Goal: Complete application form

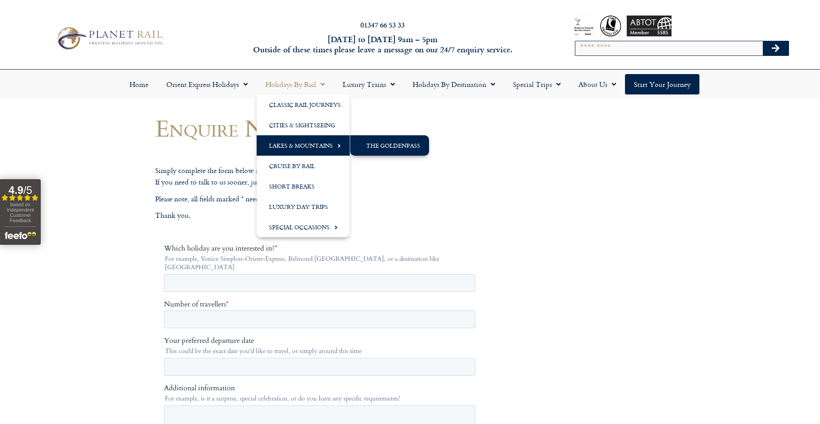
click at [389, 144] on link "The GoldenPass" at bounding box center [389, 145] width 79 height 20
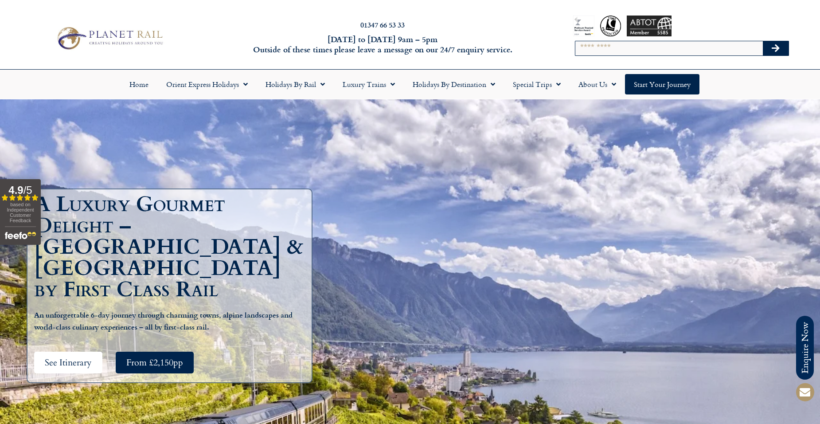
click at [67, 357] on span "See Itinerary" at bounding box center [68, 362] width 47 height 11
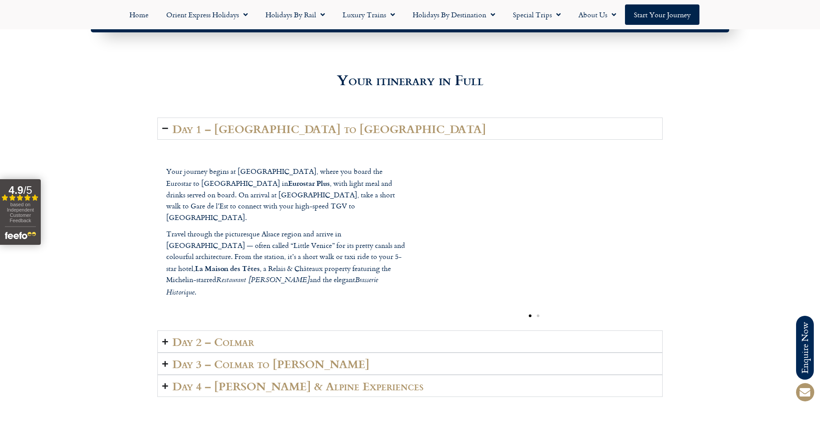
scroll to position [1333, 0]
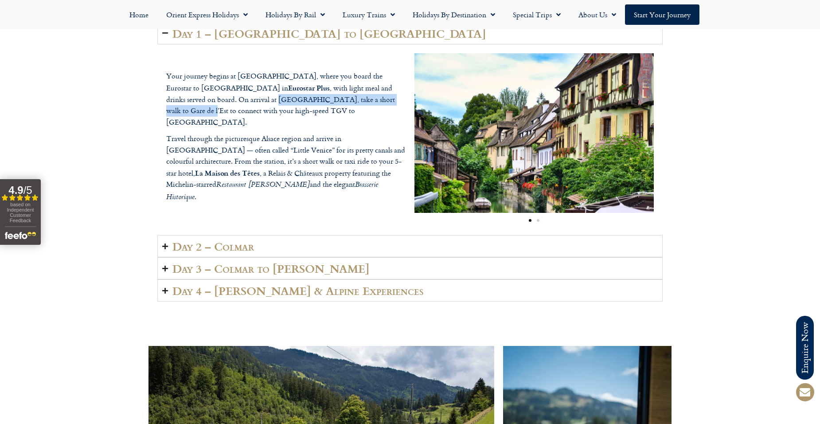
drag, startPoint x: 173, startPoint y: 110, endPoint x: 318, endPoint y: 113, distance: 144.9
click at [318, 113] on p "Your journey begins at London St Pancras, where you board the Eurostar to Paris…" at bounding box center [285, 98] width 239 height 57
copy p "Gare du Nord, take a short walk to Gare de l’Est"
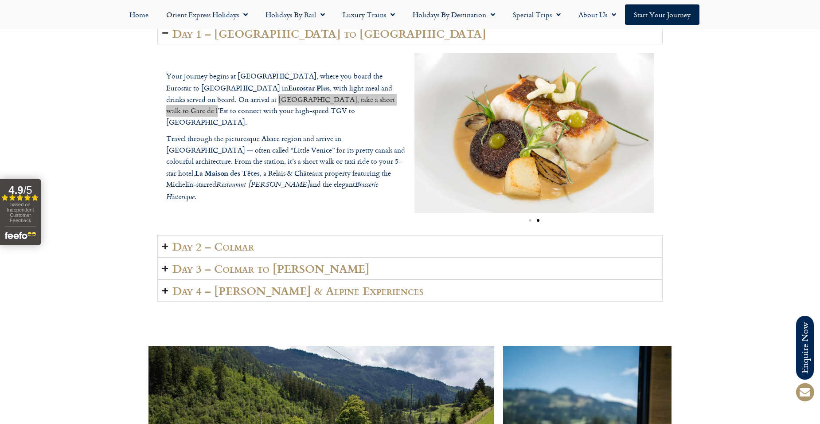
scroll to position [1377, 0]
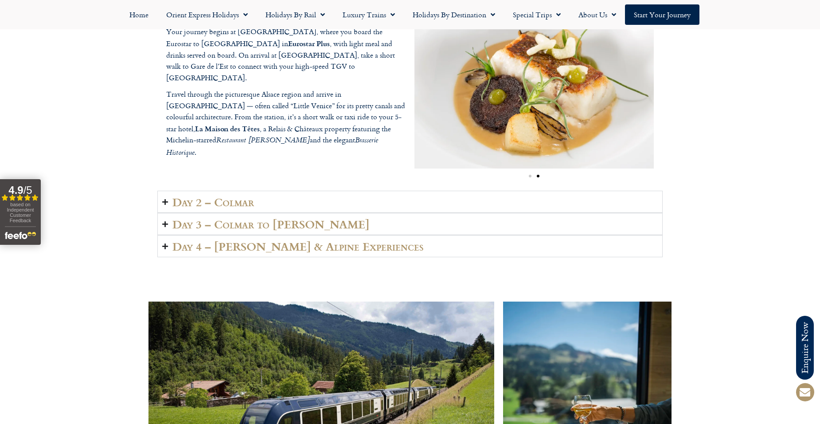
click at [246, 204] on h2 "Day 2 – Colmar" at bounding box center [213, 201] width 82 height 12
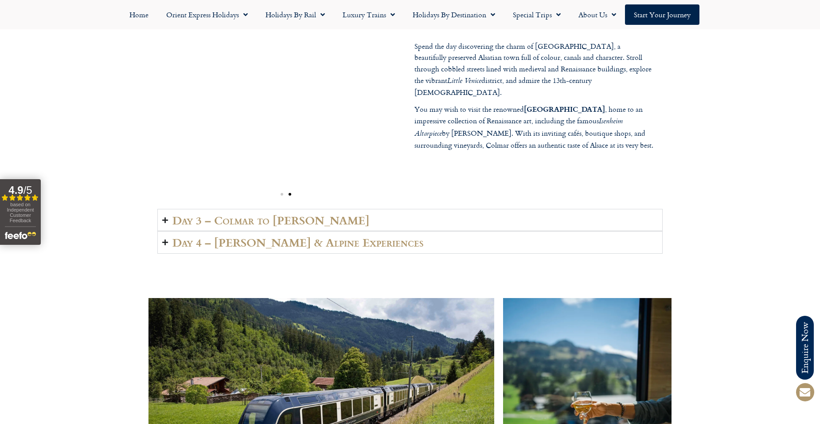
scroll to position [1422, 0]
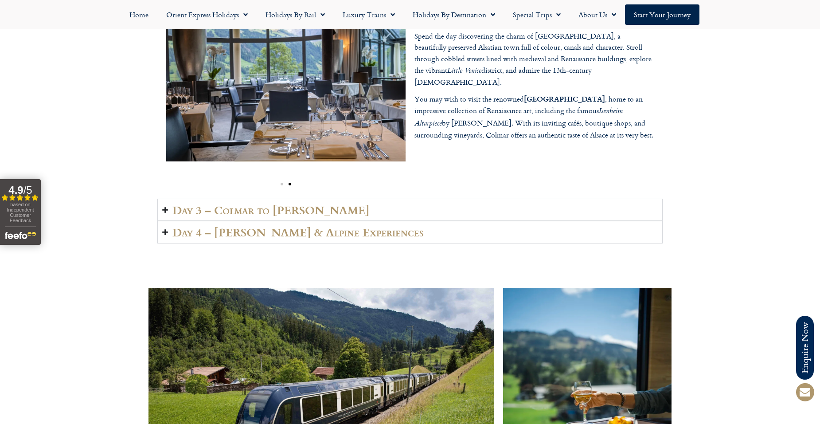
click at [284, 209] on h2 "Day 3 – Colmar to Lenk" at bounding box center [270, 209] width 197 height 12
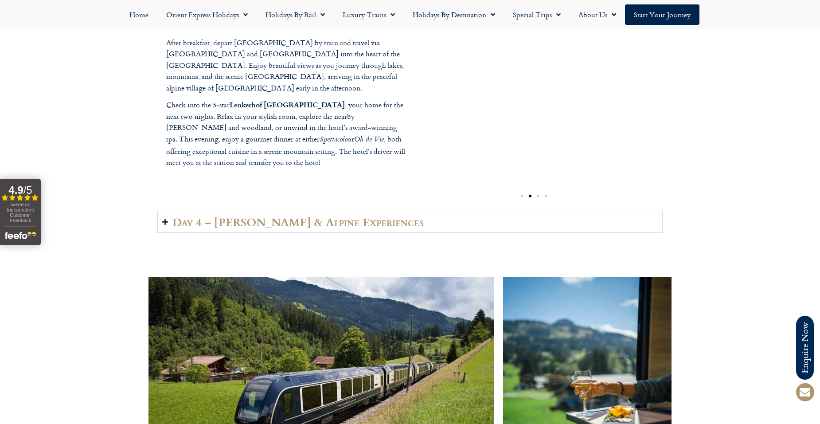
scroll to position [1466, 0]
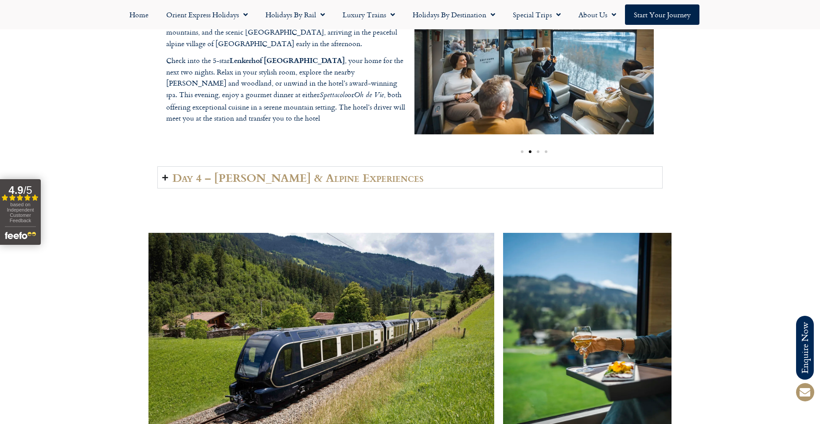
click at [328, 181] on h2 "Day 4 – Lenk & Alpine Experiences" at bounding box center [297, 177] width 251 height 12
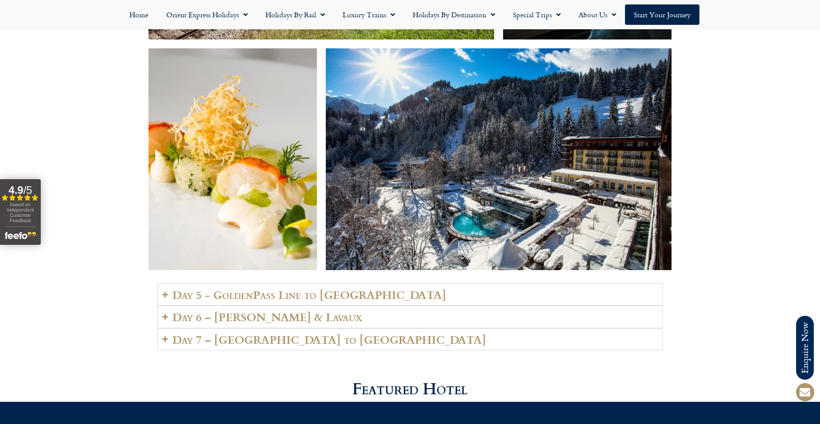
scroll to position [1909, 0]
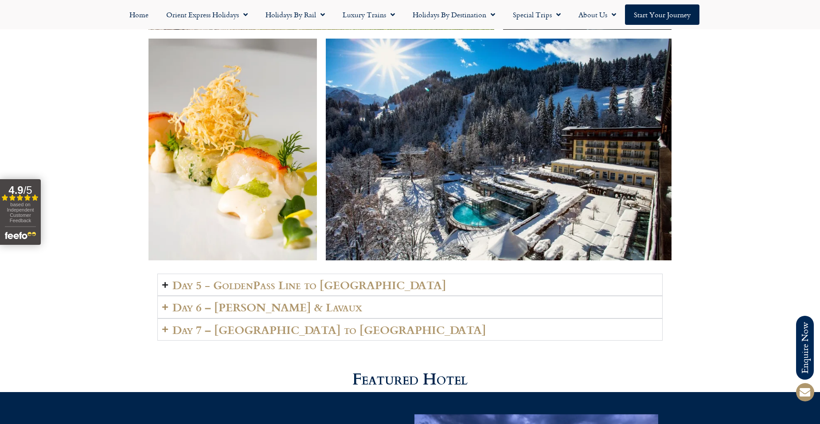
click at [270, 278] on h2 "Day 5 - GoldenPass Line to Vevey" at bounding box center [309, 284] width 274 height 12
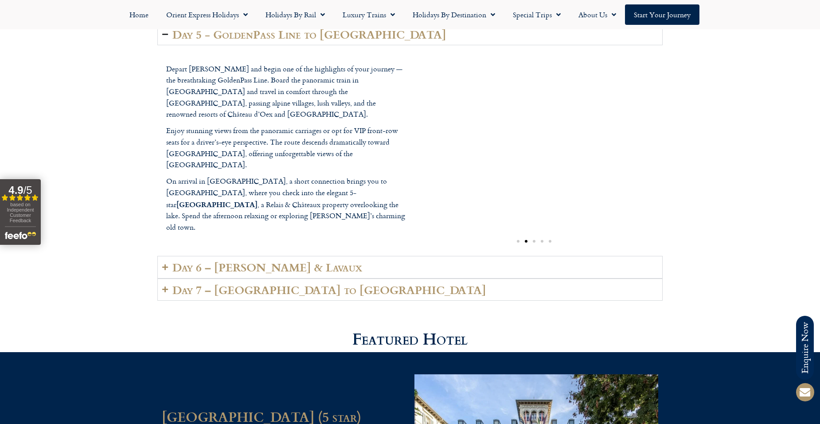
scroll to position [2175, 0]
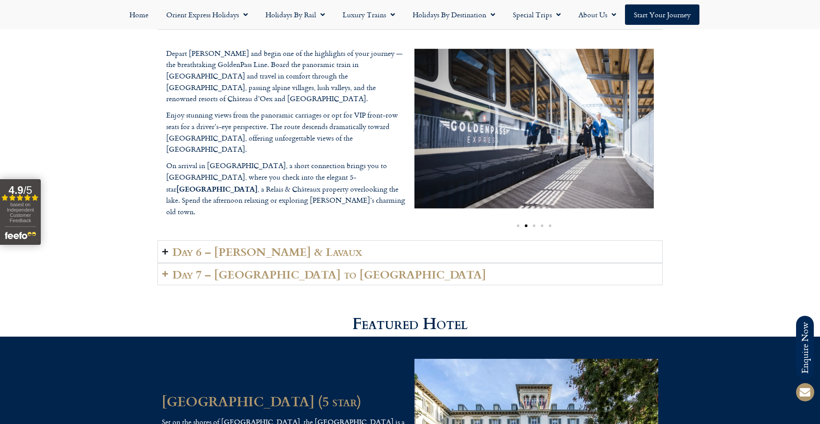
click at [232, 245] on h2 "Day 6 – Vevey & Lavaux" at bounding box center [267, 251] width 190 height 12
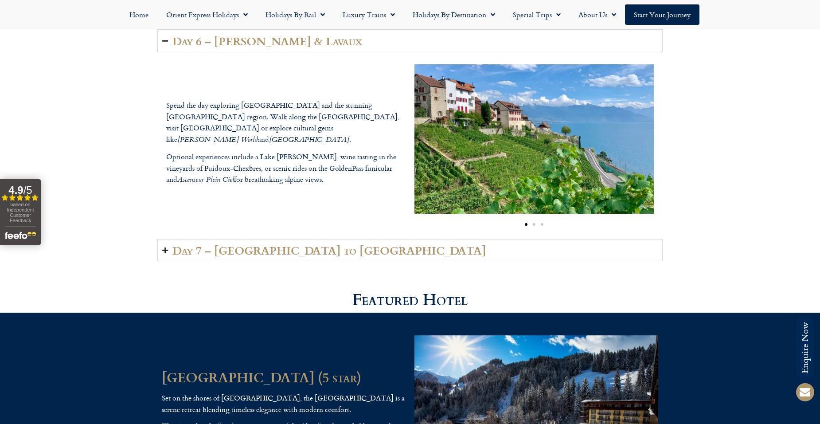
click at [269, 244] on h2 "Day 7 – Vevey to London" at bounding box center [329, 250] width 314 height 12
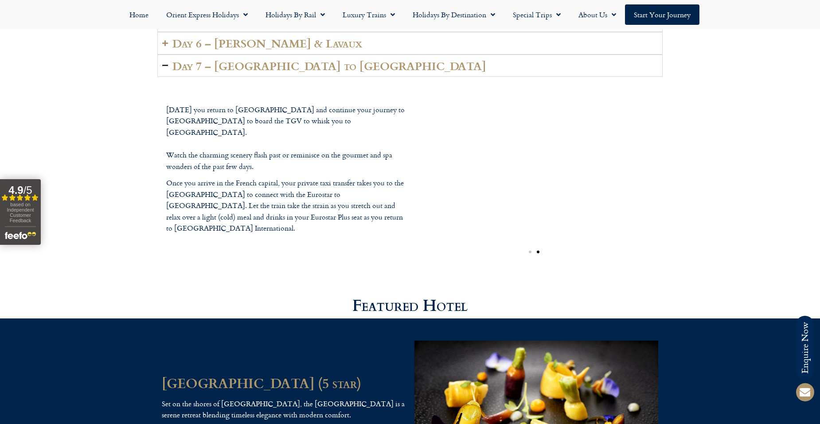
scroll to position [2042, 0]
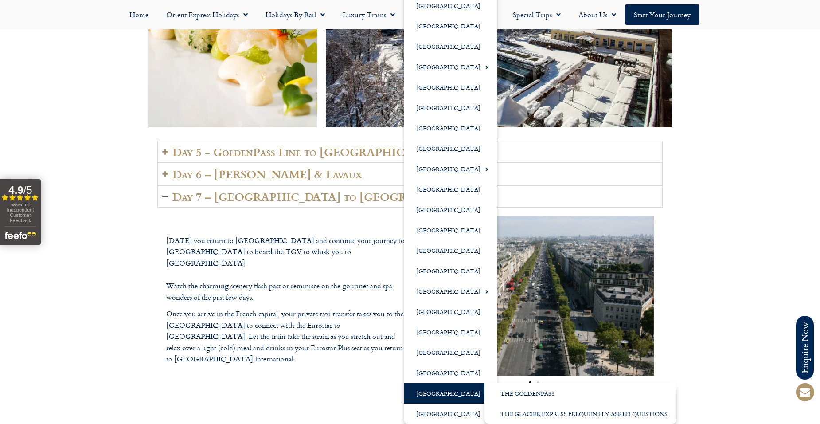
click at [427, 394] on link "[GEOGRAPHIC_DATA]" at bounding box center [451, 393] width 94 height 20
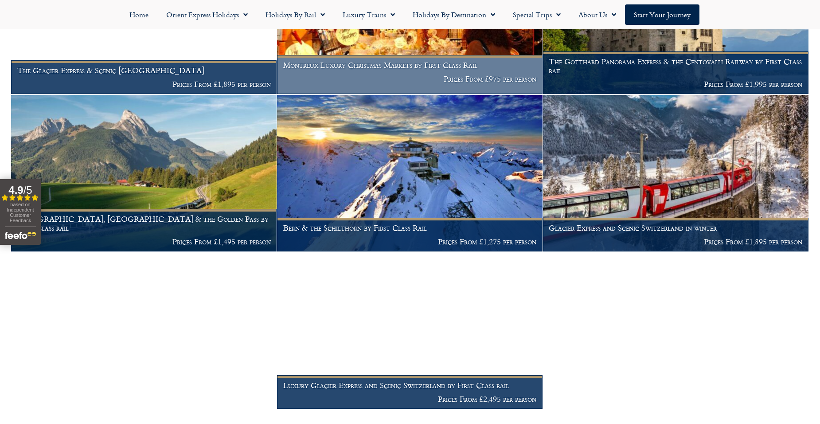
scroll to position [553, 0]
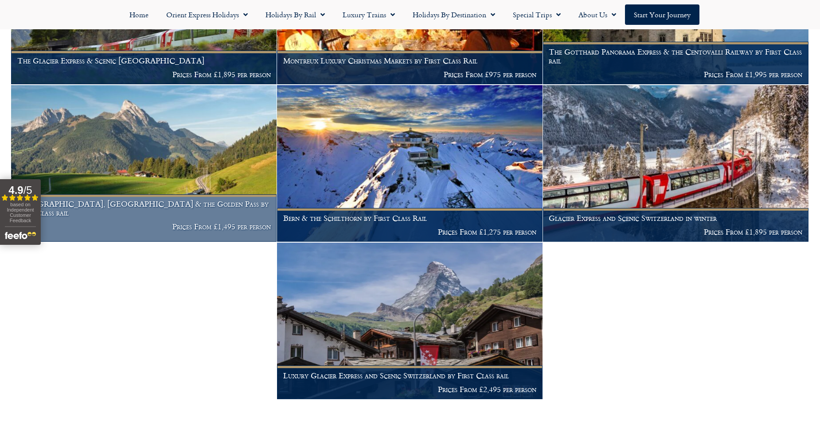
click at [128, 199] on h1 "Lucerne, Montreux & the Golden Pass by First Class rail" at bounding box center [143, 207] width 253 height 17
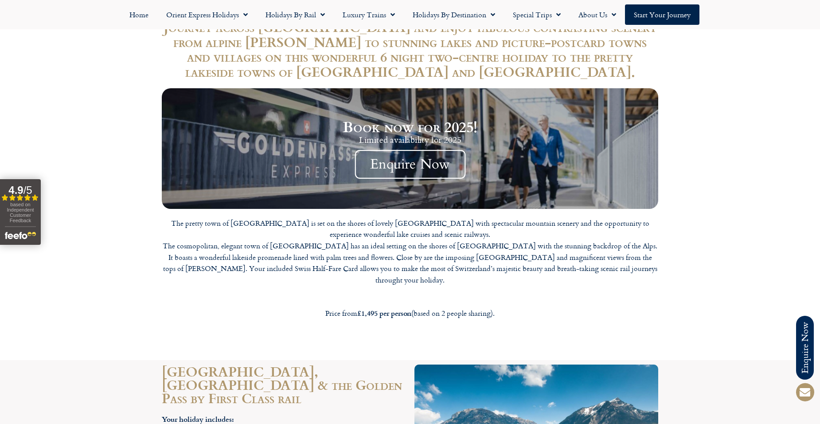
scroll to position [753, 0]
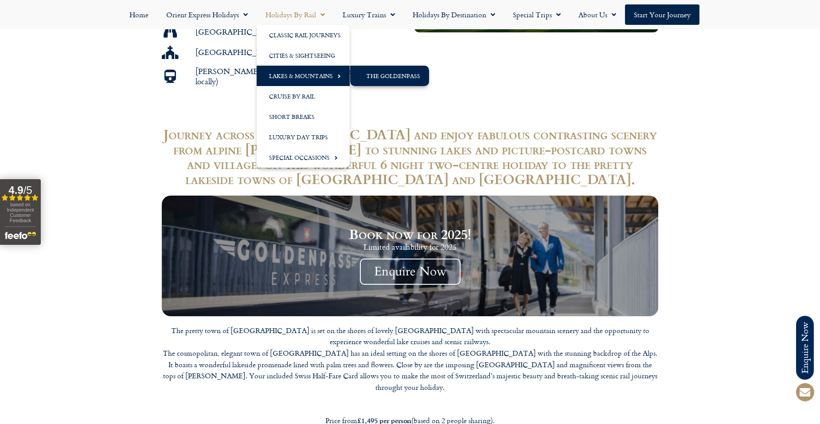
click at [388, 75] on link "The GoldenPass" at bounding box center [389, 76] width 79 height 20
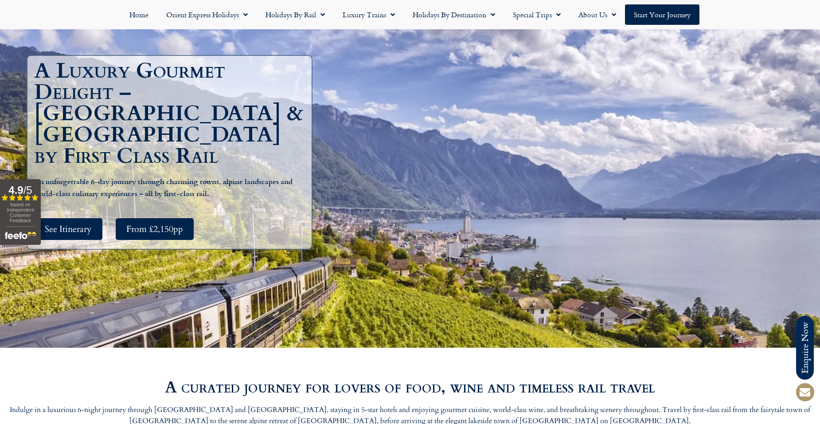
scroll to position [89, 0]
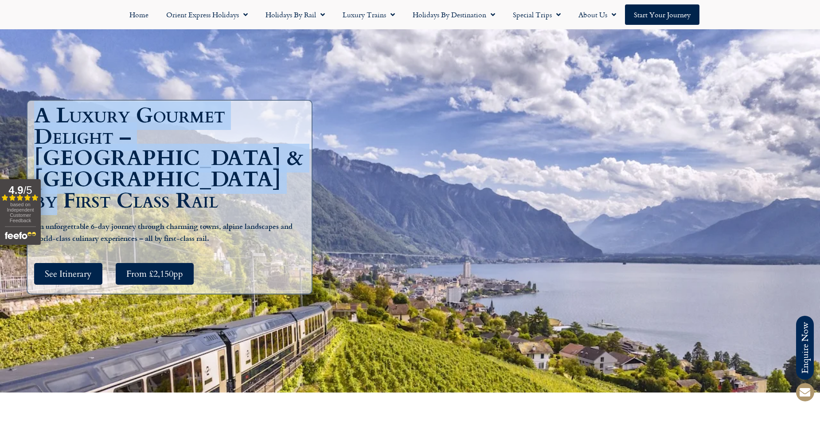
drag, startPoint x: 37, startPoint y: 124, endPoint x: 85, endPoint y: 193, distance: 84.0
click at [85, 193] on h1 "A Luxury Gourmet Delight – France & Switzerland by First Class Rail" at bounding box center [171, 158] width 275 height 106
copy h1 "A Luxury Gourmet Delight – France & Switzerland by First Class Rail"
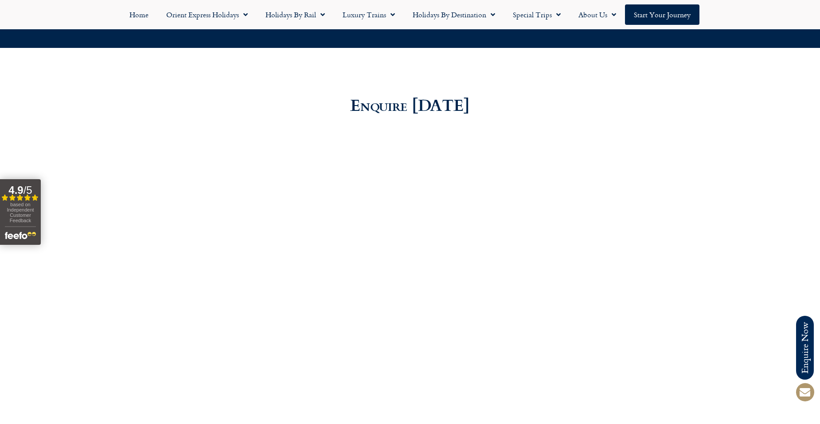
scroll to position [2482, 0]
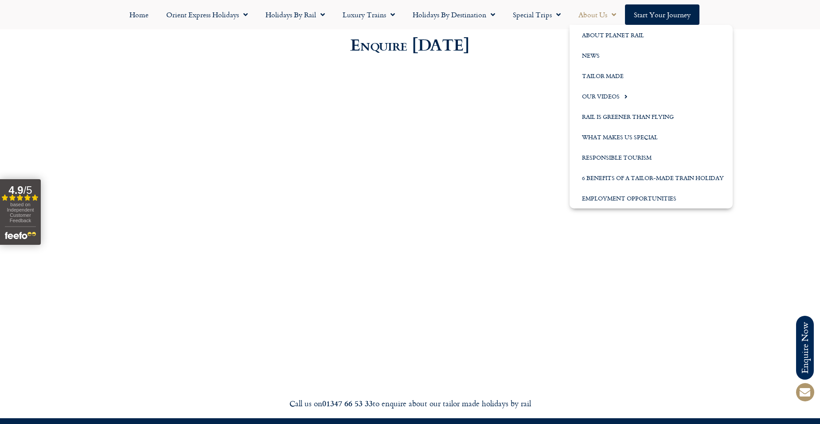
click at [602, 13] on link "About Us" at bounding box center [596, 14] width 55 height 20
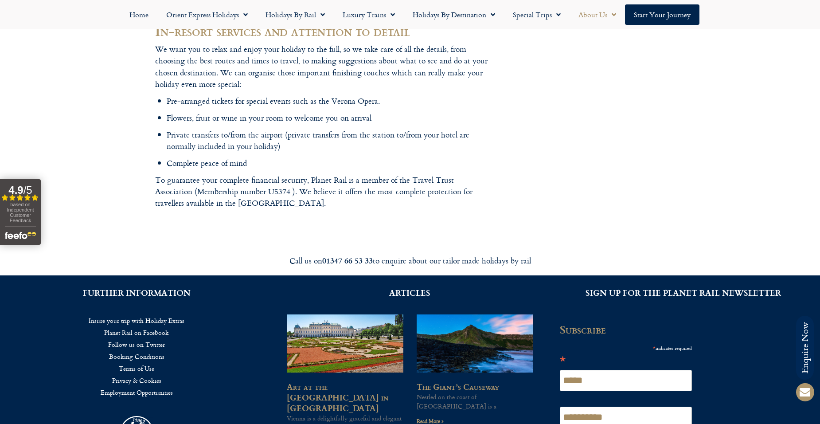
scroll to position [1160, 0]
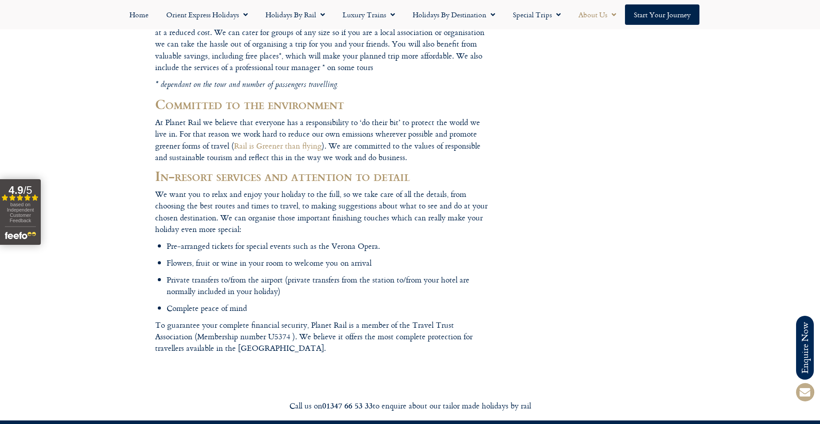
click at [802, 391] on icon at bounding box center [804, 391] width 21 height 21
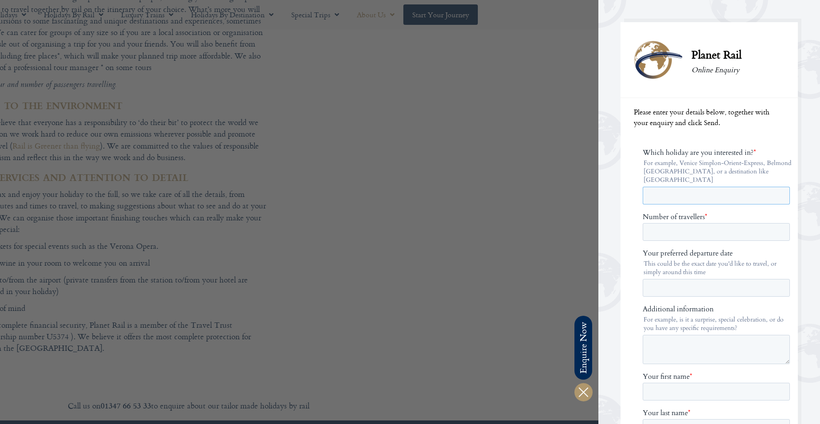
paste input "**********"
type input "**********"
click at [652, 223] on input "Number of travellers *" at bounding box center [716, 232] width 147 height 18
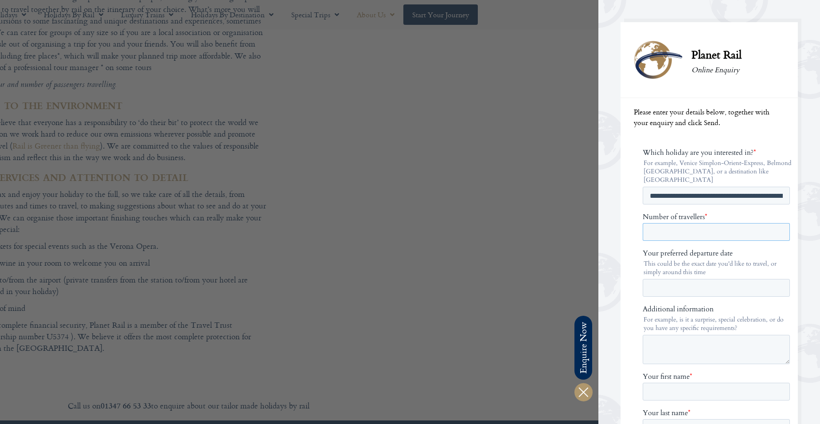
type input "*"
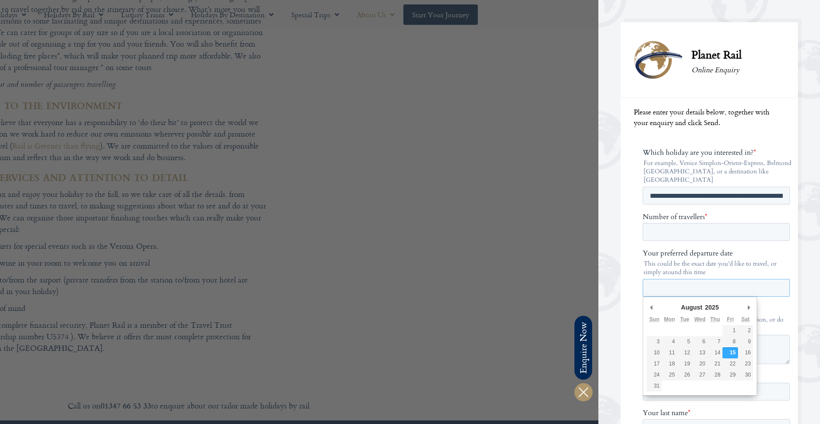
click at [666, 279] on input "Your preferred departure date" at bounding box center [716, 288] width 147 height 18
type div "[DATE]"
type input "**********"
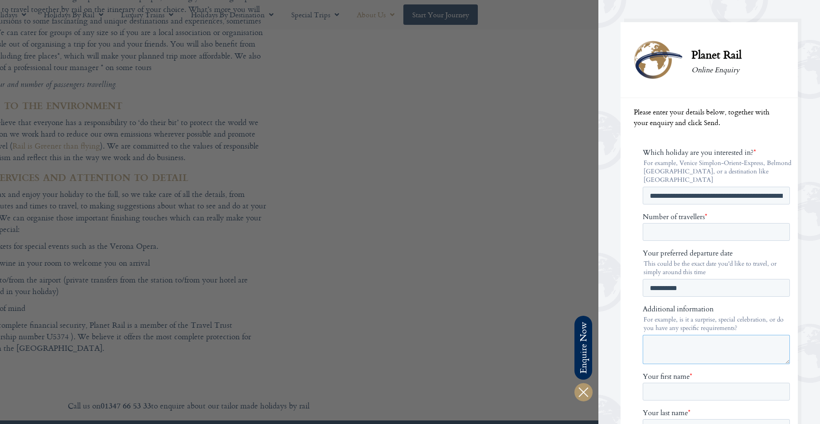
click at [677, 347] on textarea "Additional information" at bounding box center [716, 349] width 147 height 29
